Goal: Task Accomplishment & Management: Complete application form

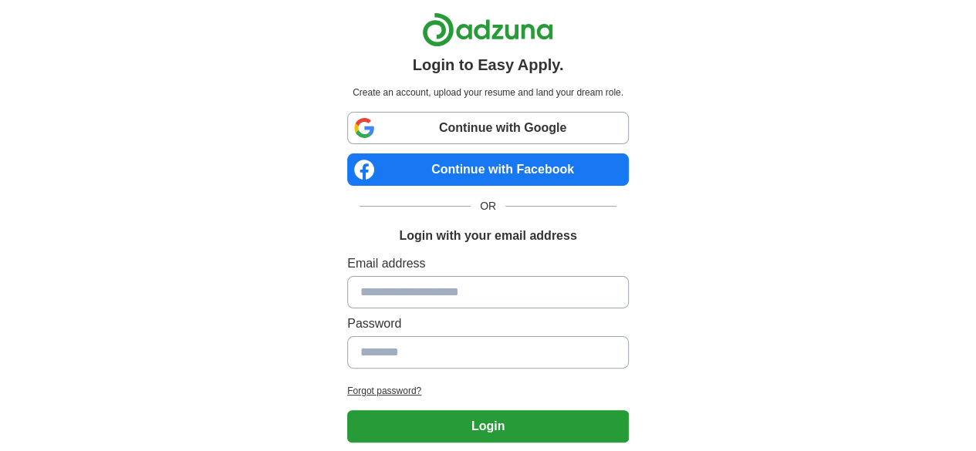
click at [460, 300] on input at bounding box center [488, 292] width 282 height 32
type input "**********"
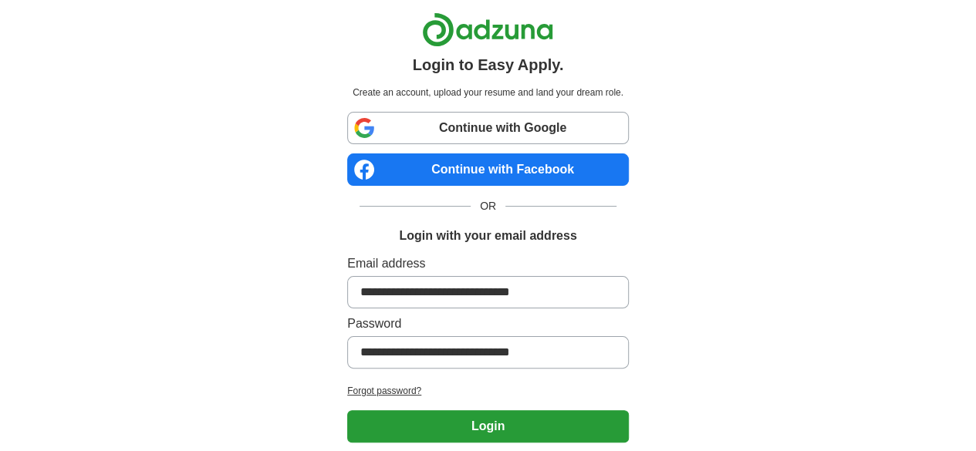
click at [578, 360] on input "**********" at bounding box center [488, 352] width 282 height 32
type input "*"
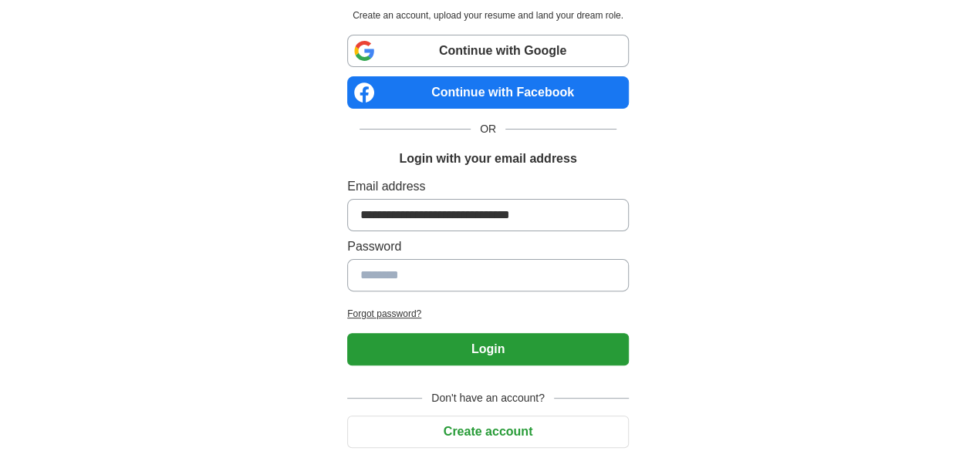
scroll to position [128, 0]
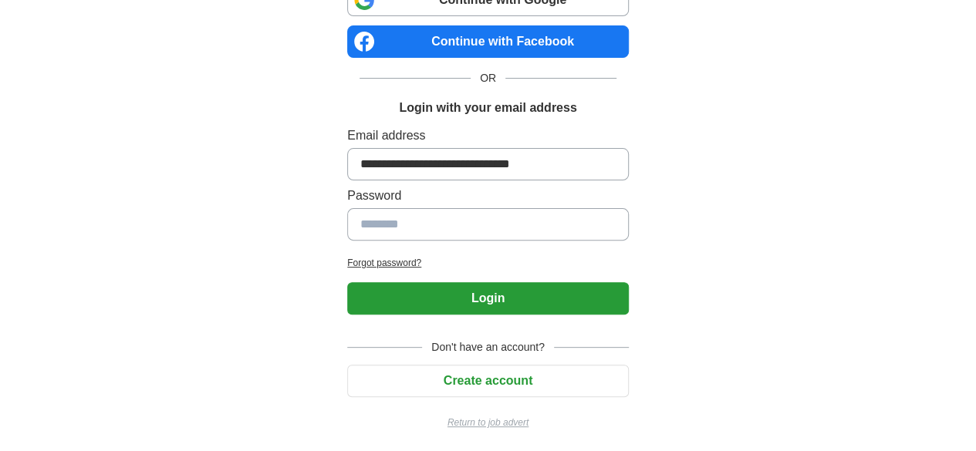
paste input "**********"
type input "**********"
click at [451, 295] on button "Login" at bounding box center [488, 298] width 282 height 32
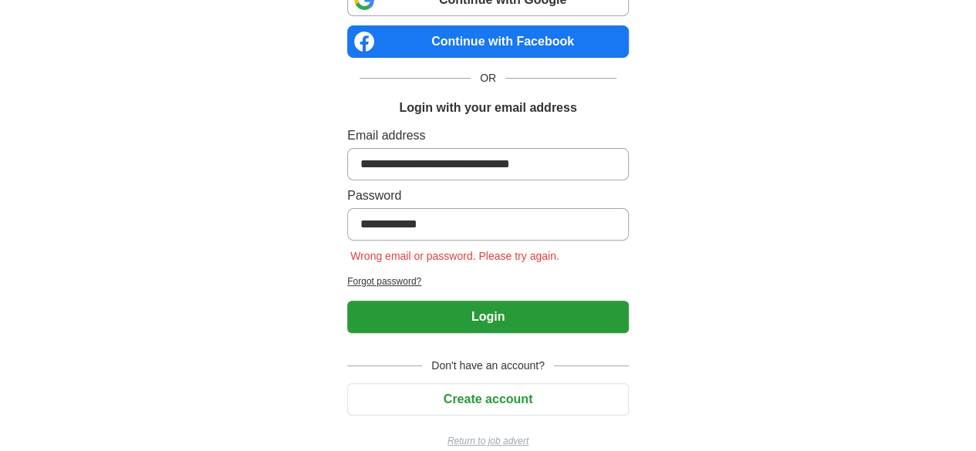
click at [347, 220] on input "**********" at bounding box center [488, 224] width 282 height 32
click at [383, 310] on button "Login" at bounding box center [488, 317] width 282 height 32
click at [432, 305] on button "Login" at bounding box center [488, 317] width 282 height 32
click at [431, 303] on button "Login" at bounding box center [488, 317] width 282 height 32
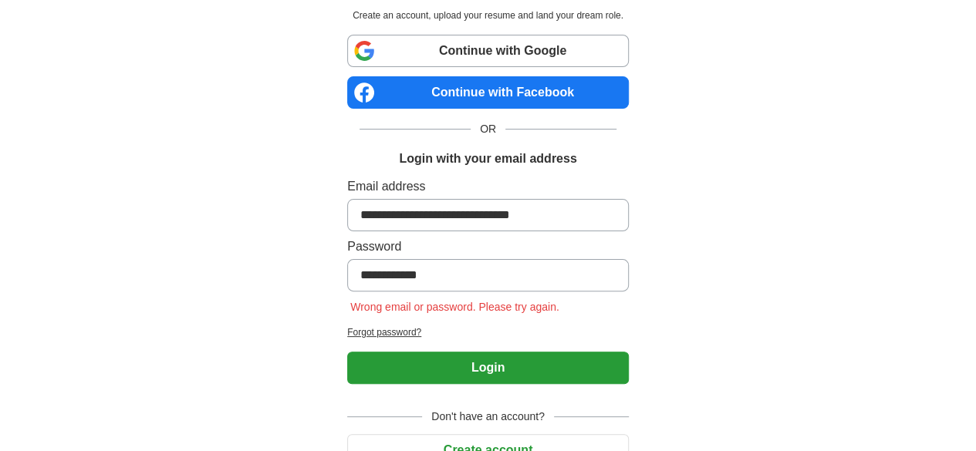
scroll to position [147, 0]
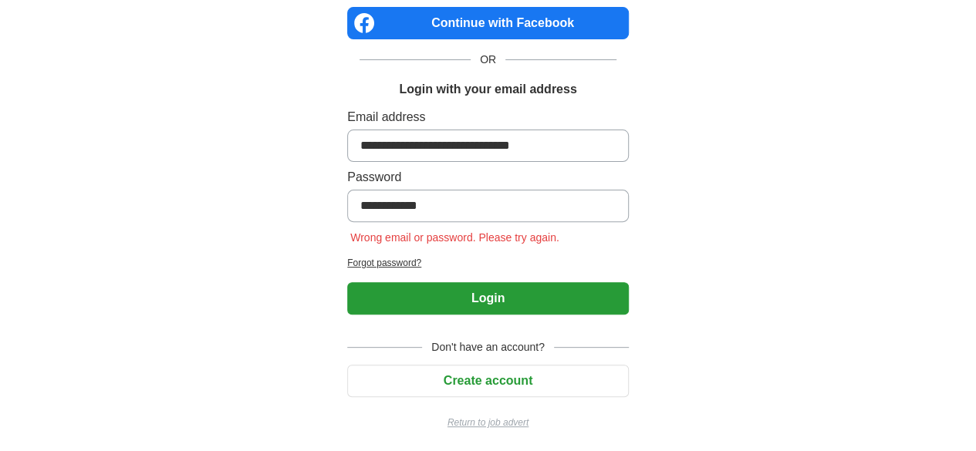
click at [380, 368] on button "Create account" at bounding box center [488, 381] width 282 height 32
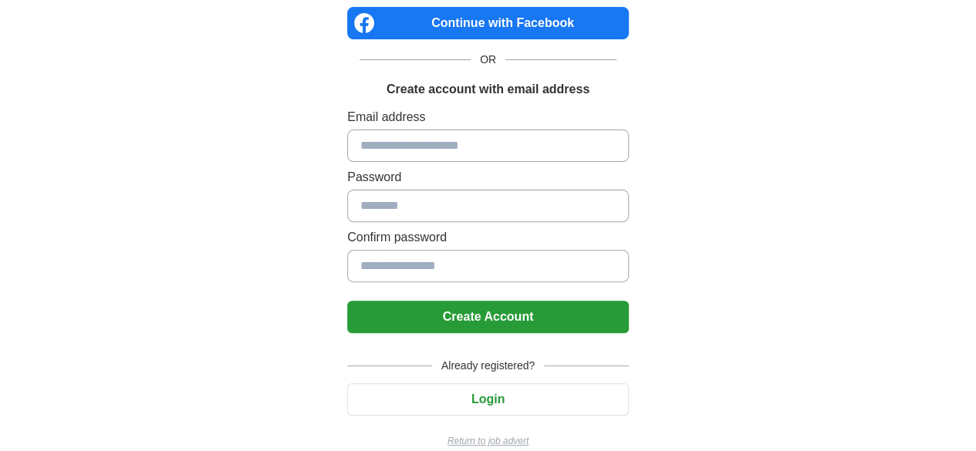
click at [504, 141] on input at bounding box center [488, 146] width 282 height 32
click at [499, 158] on input at bounding box center [488, 146] width 282 height 32
click at [492, 150] on input at bounding box center [488, 146] width 282 height 32
click at [499, 141] on input at bounding box center [488, 146] width 282 height 32
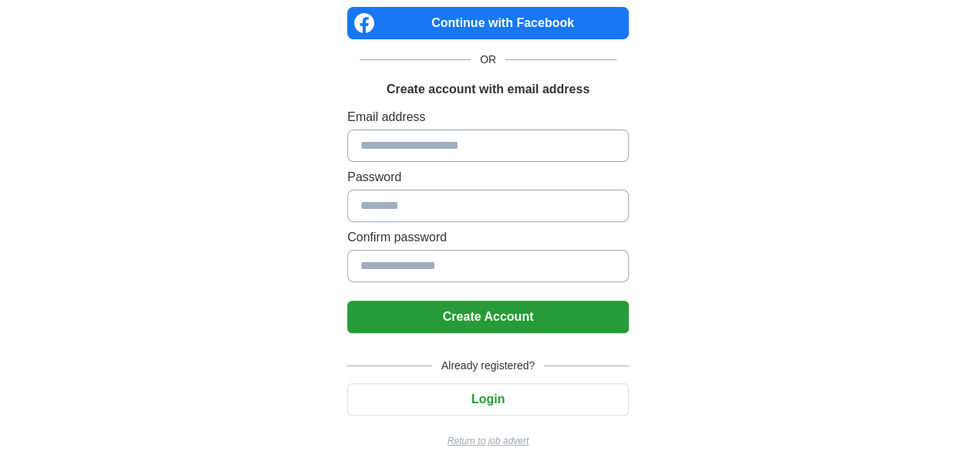
click at [499, 141] on input at bounding box center [488, 146] width 282 height 32
click at [418, 139] on input at bounding box center [488, 146] width 282 height 32
click at [418, 140] on input at bounding box center [488, 146] width 282 height 32
click at [575, 140] on input at bounding box center [488, 146] width 282 height 32
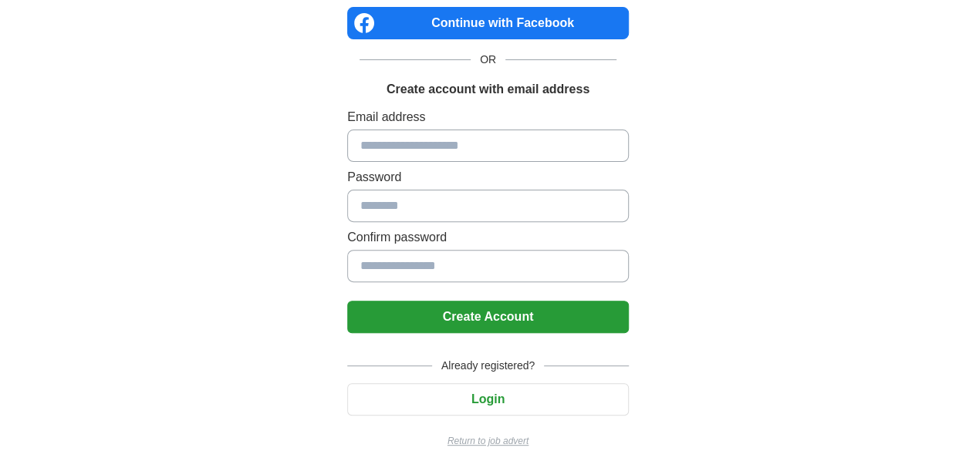
click at [566, 146] on input at bounding box center [488, 146] width 282 height 32
click at [565, 144] on input at bounding box center [488, 146] width 282 height 32
paste input "*"
type input "*"
